Goal: Complete application form

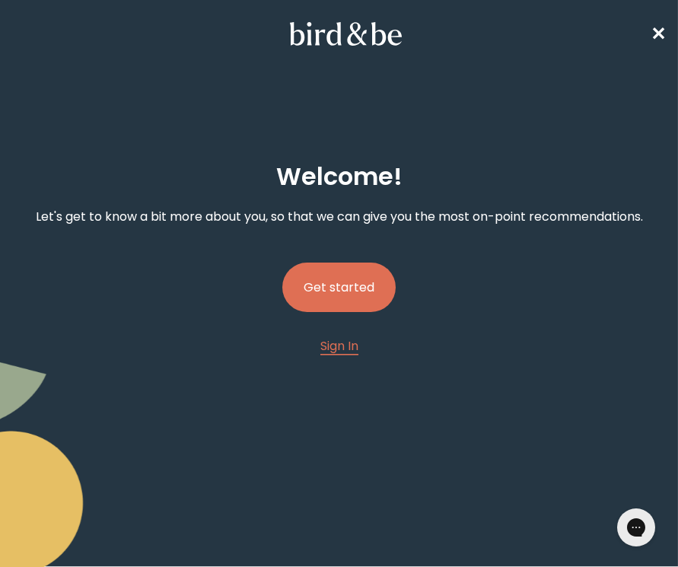
click at [351, 284] on button "Get started" at bounding box center [338, 286] width 113 height 49
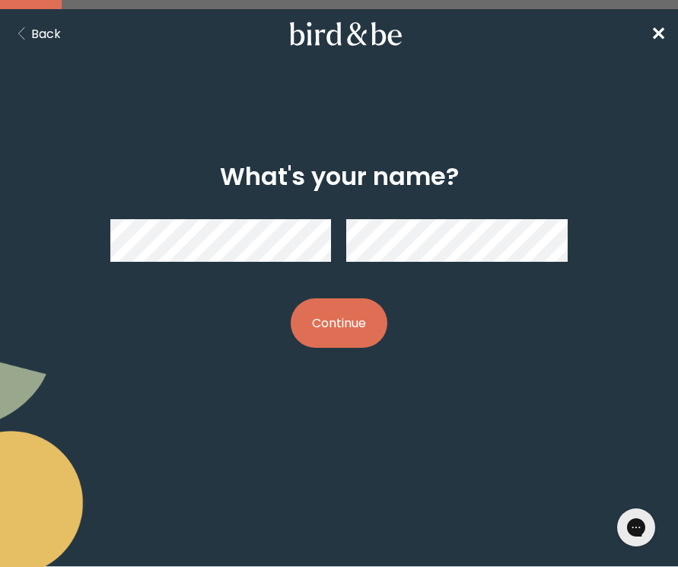
click at [365, 303] on button "Continue" at bounding box center [338, 322] width 97 height 49
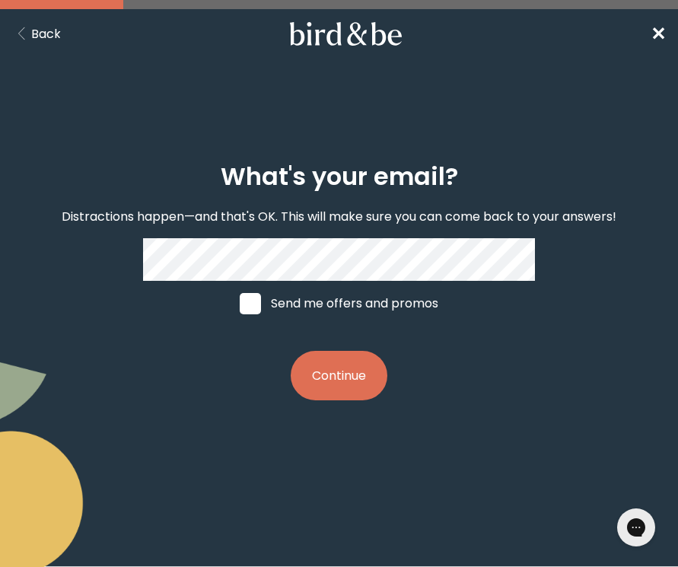
click at [46, 27] on button "Back" at bounding box center [36, 33] width 49 height 19
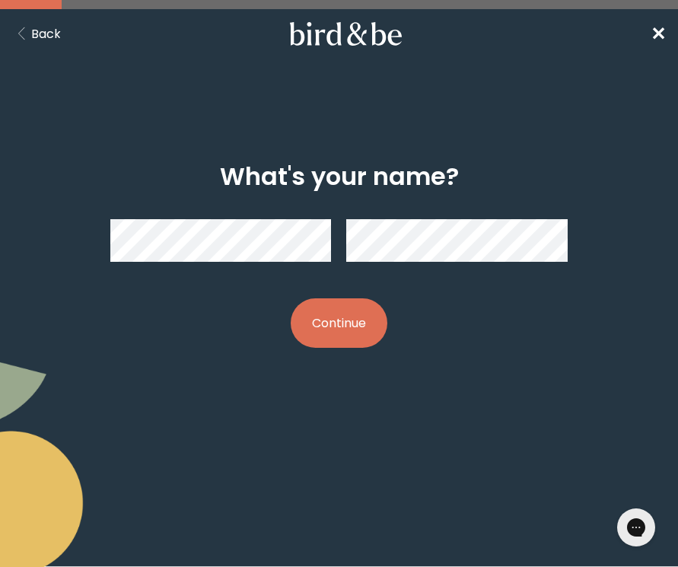
click at [36, 33] on button "Back" at bounding box center [36, 33] width 49 height 19
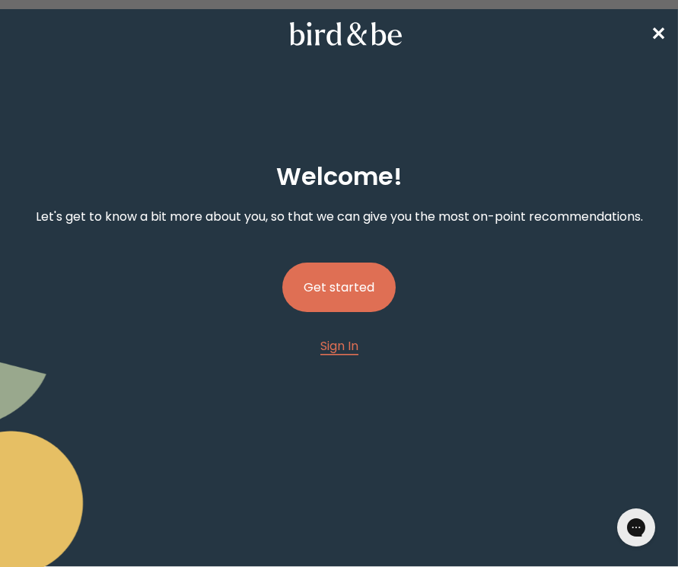
click at [341, 353] on div "Welcome ! Let's get to know a bit more about you, so that we can give you the m…" at bounding box center [338, 371] width 653 height 466
click at [339, 346] on span "Sign In" at bounding box center [339, 345] width 38 height 17
